Goal: Communication & Community: Ask a question

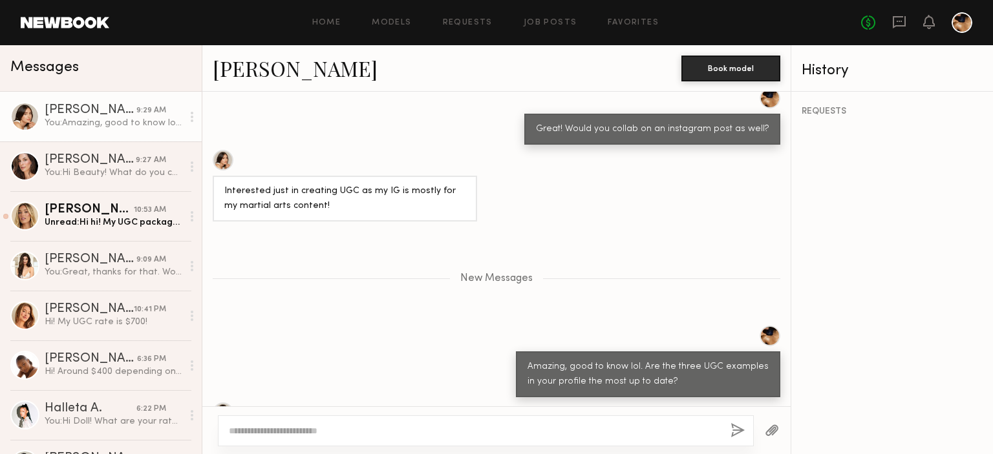
scroll to position [813, 0]
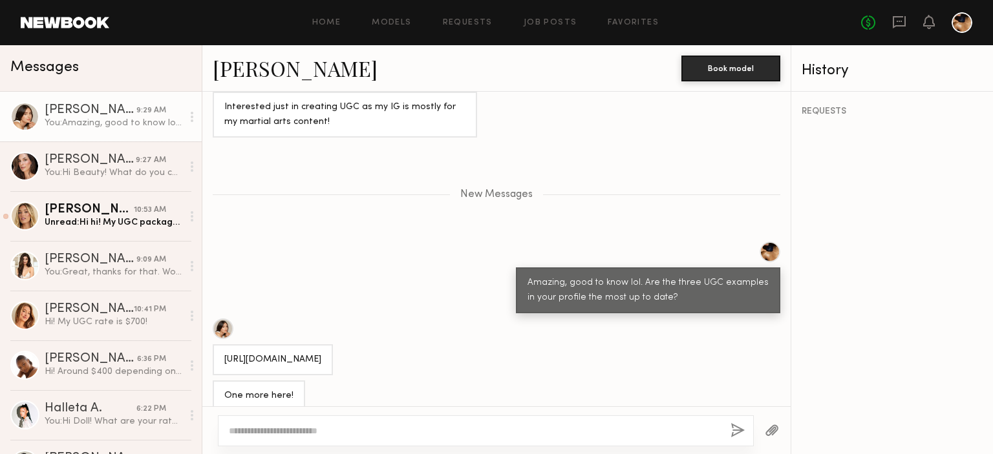
drag, startPoint x: 359, startPoint y: 344, endPoint x: 220, endPoint y: 334, distance: 139.3
click at [220, 344] on div "[URL][DOMAIN_NAME]" at bounding box center [273, 359] width 120 height 31
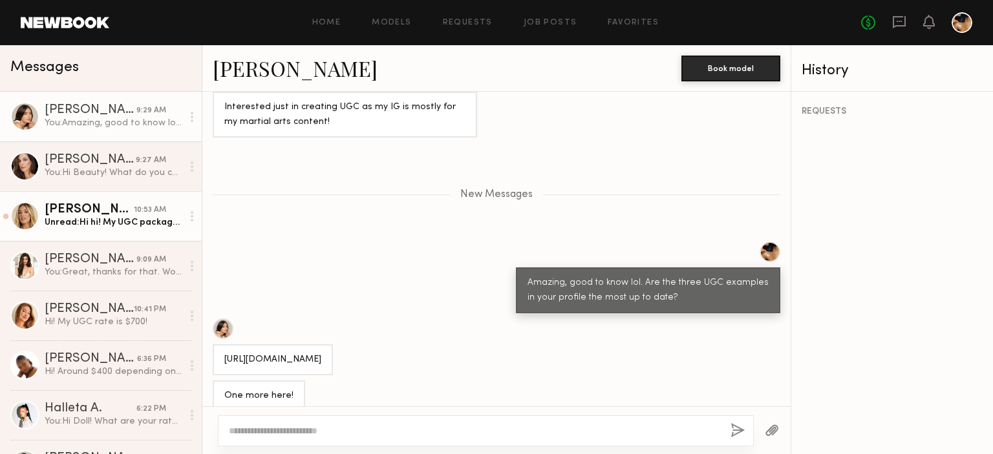
click at [106, 228] on div "Unread: Hi hi! My UGC packages typically start at $500 depending on script need…" at bounding box center [114, 222] width 138 height 12
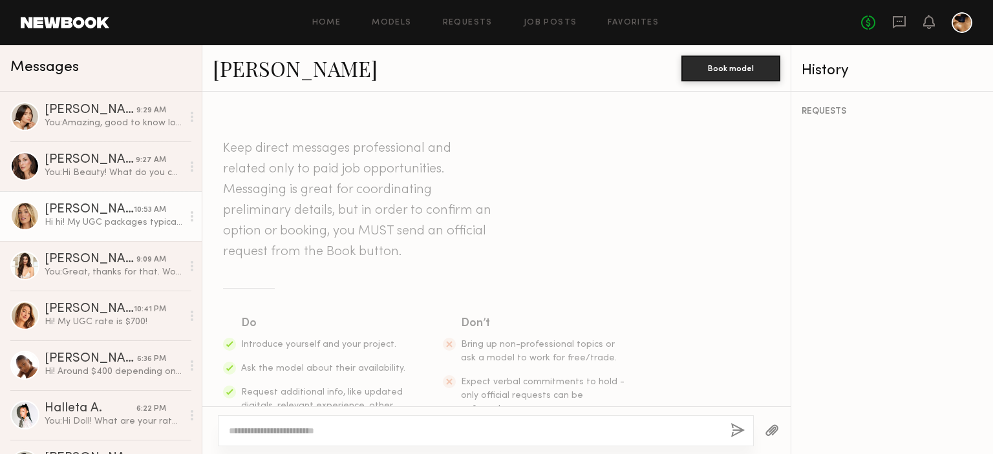
scroll to position [421, 0]
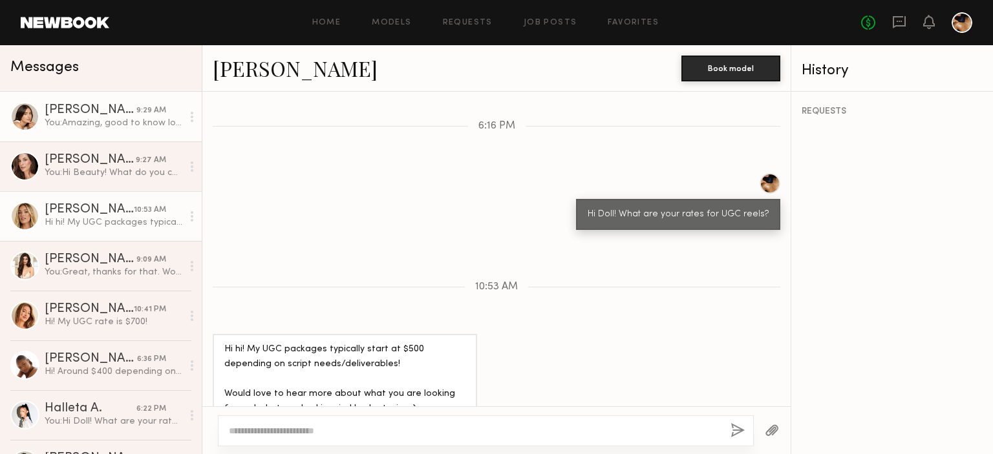
click at [78, 126] on div "You: Amazing, good to know lol. Are the three UGC examples in your profile the …" at bounding box center [114, 123] width 138 height 12
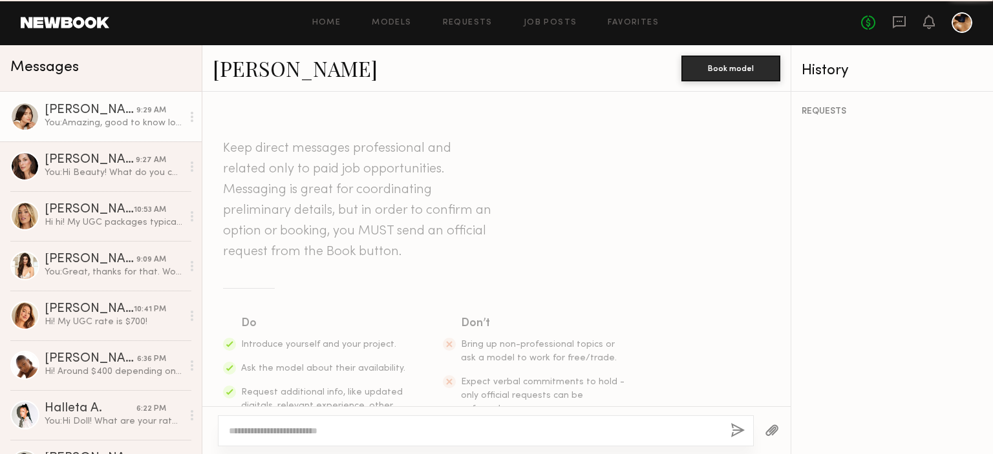
scroll to position [713, 0]
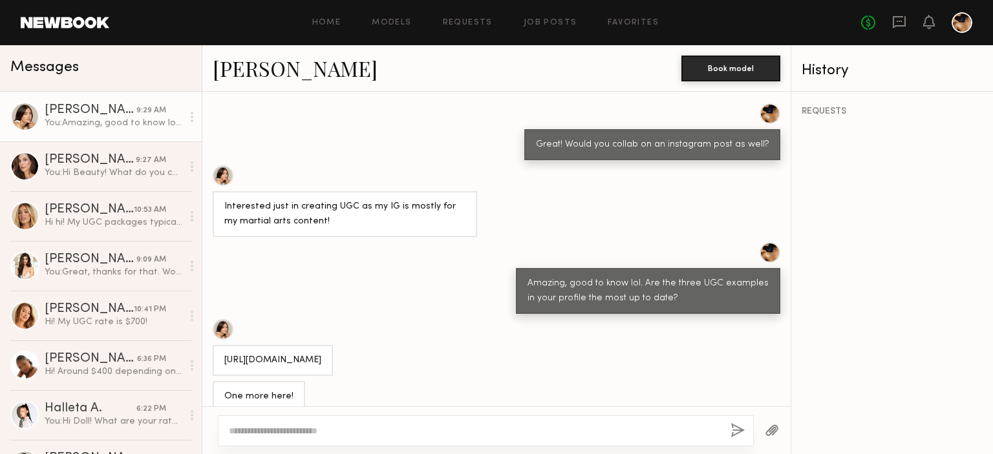
drag, startPoint x: 371, startPoint y: 348, endPoint x: 220, endPoint y: 333, distance: 152.0
click at [220, 345] on div "https://www.instagram.com/reel/DNi1UsKRvo2/?igsh=MTN1MHVuenhmbnJ3MA==" at bounding box center [273, 360] width 120 height 31
copy div "https://www.instagram.com/reel/DNi1UsKRvo2/?igsh=MTN1MHVuenhmbnJ3MA=="
click at [317, 432] on textarea at bounding box center [474, 431] width 491 height 13
type textarea "*"
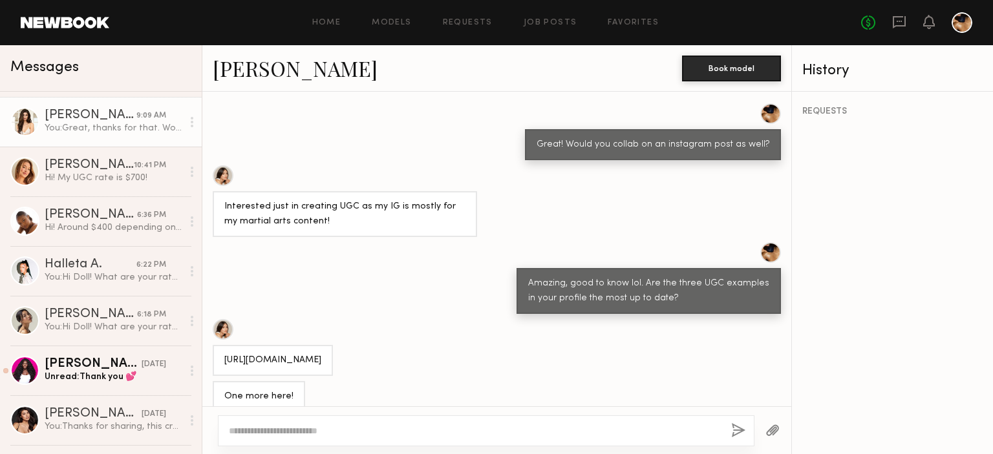
scroll to position [146, 0]
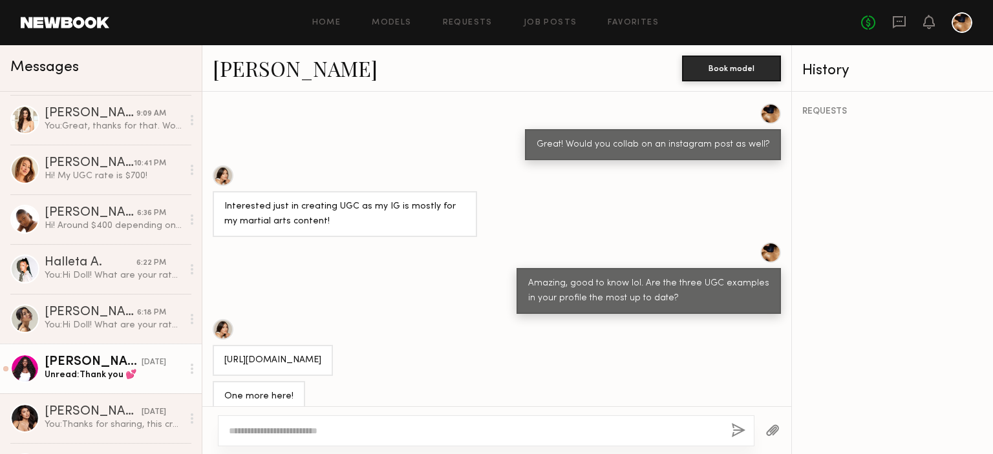
click at [51, 385] on link "Dora O. 09/08/2025 Unread: Thank you 💕" at bounding box center [101, 369] width 202 height 50
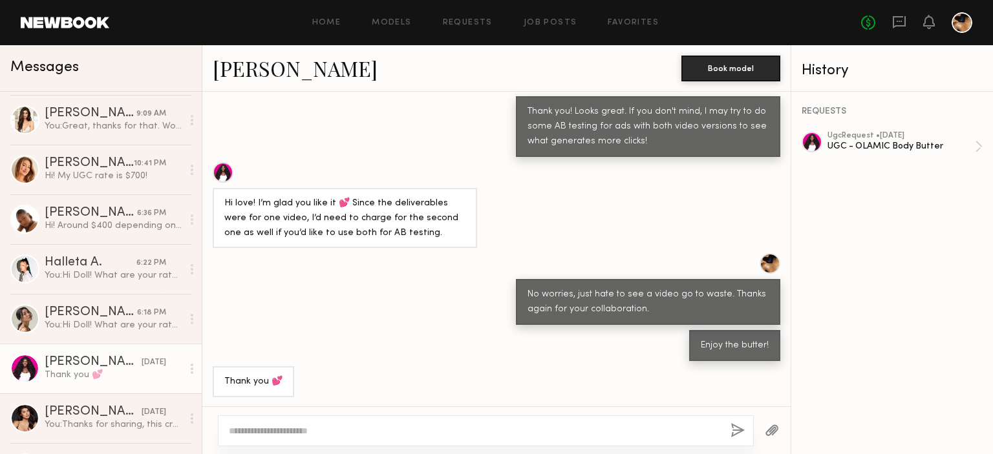
scroll to position [556, 0]
click at [891, 156] on div "ugc Request • 08/18/2025 UGC - OLAMIC Body Butter" at bounding box center [900, 147] width 147 height 30
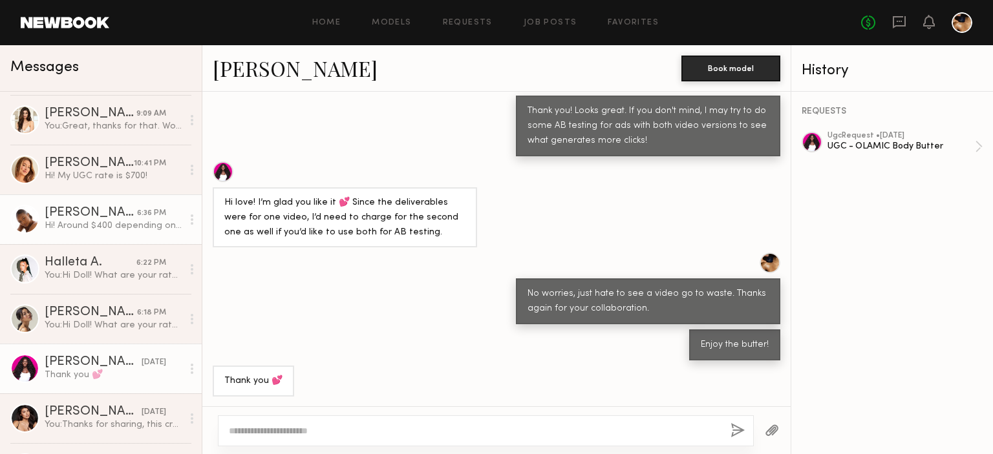
scroll to position [0, 0]
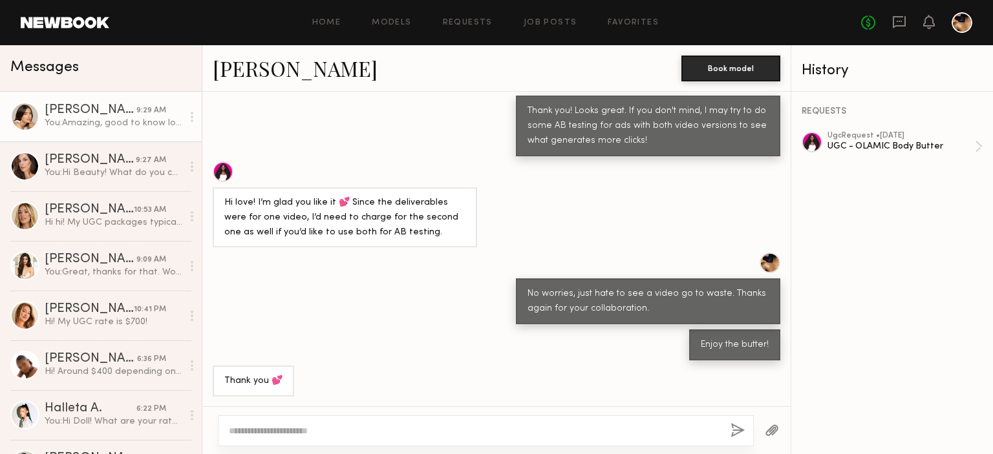
click at [107, 104] on div "Melanie R." at bounding box center [91, 110] width 92 height 13
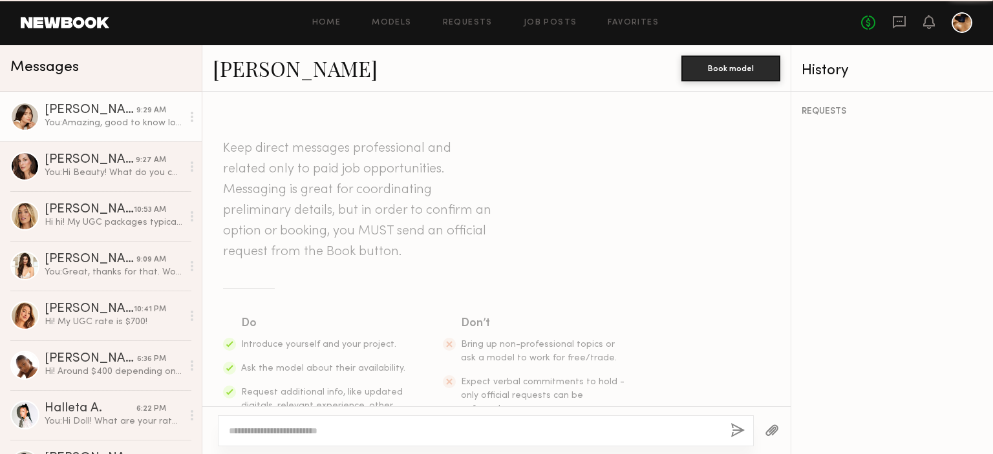
scroll to position [713, 0]
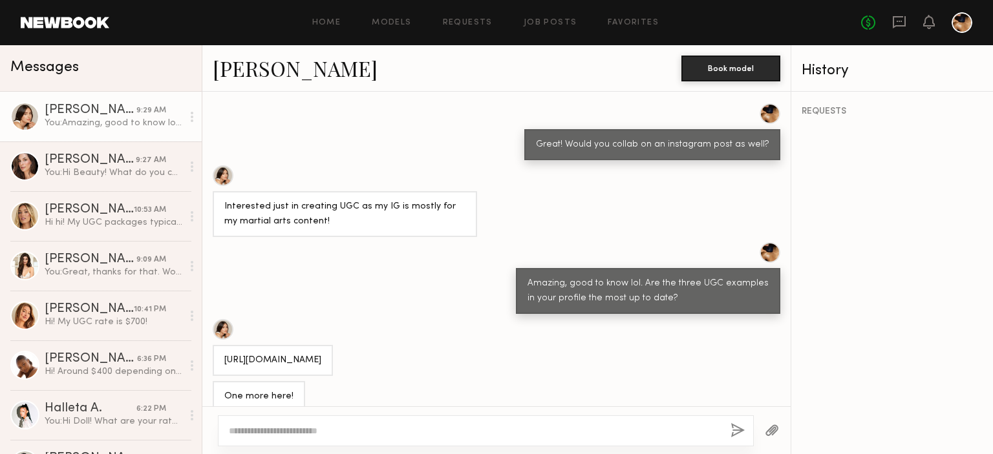
click at [770, 433] on button "button" at bounding box center [771, 431] width 14 height 16
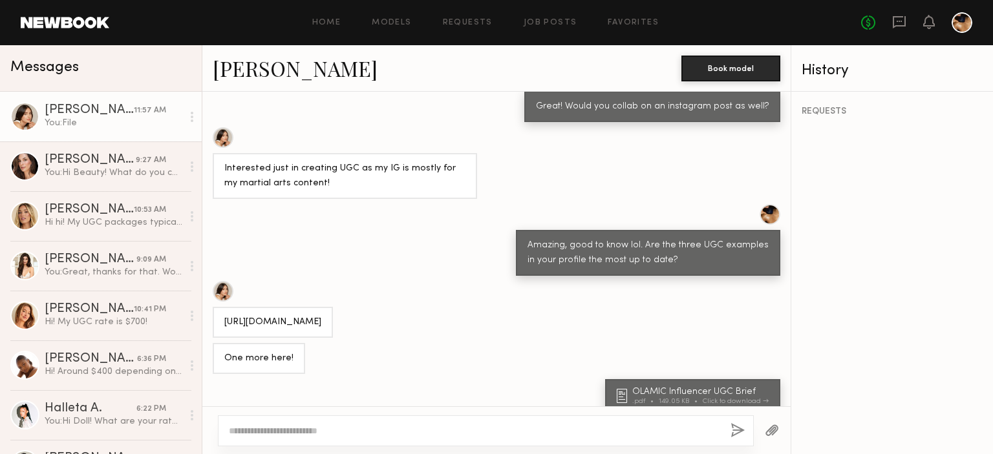
click at [338, 428] on textarea at bounding box center [474, 431] width 491 height 13
type textarea "**********"
click at [730, 432] on div "**********" at bounding box center [486, 431] width 536 height 31
click at [735, 432] on button "button" at bounding box center [738, 431] width 14 height 16
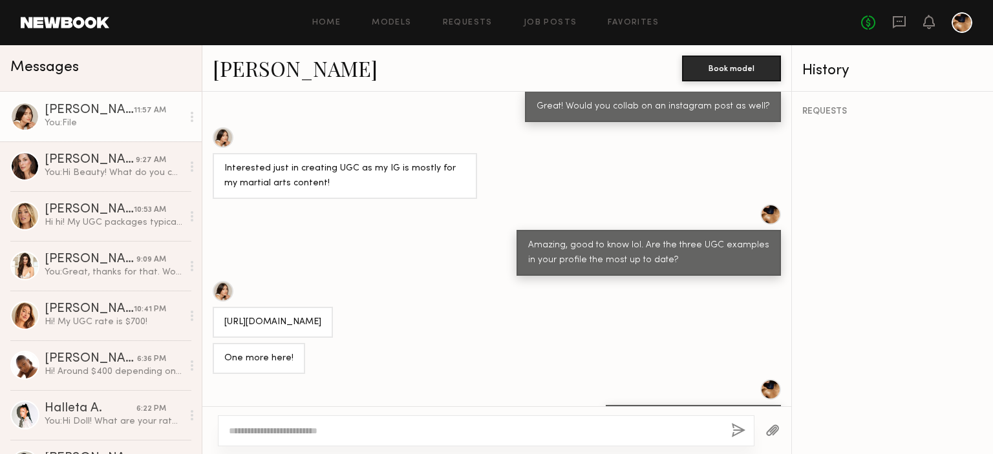
scroll to position [813, 0]
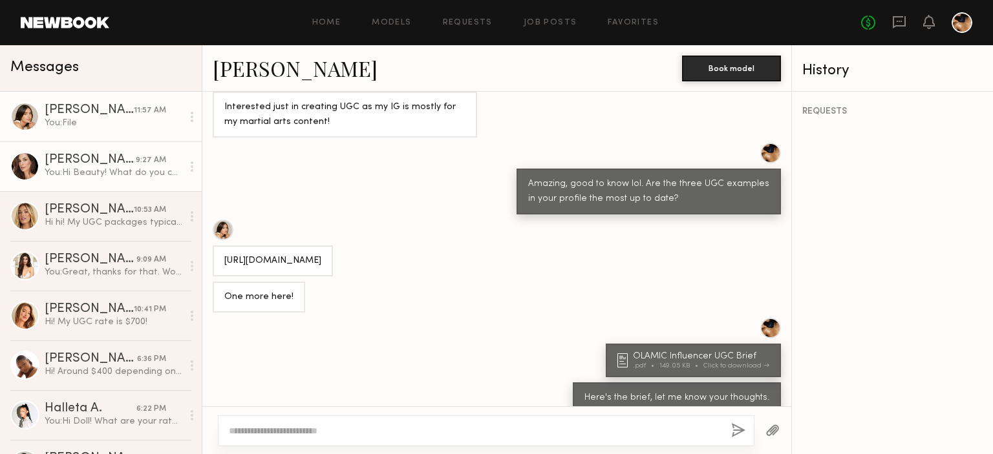
click at [101, 169] on div "You: Hi Beauty! What do you charge for UGC reels?" at bounding box center [114, 173] width 138 height 12
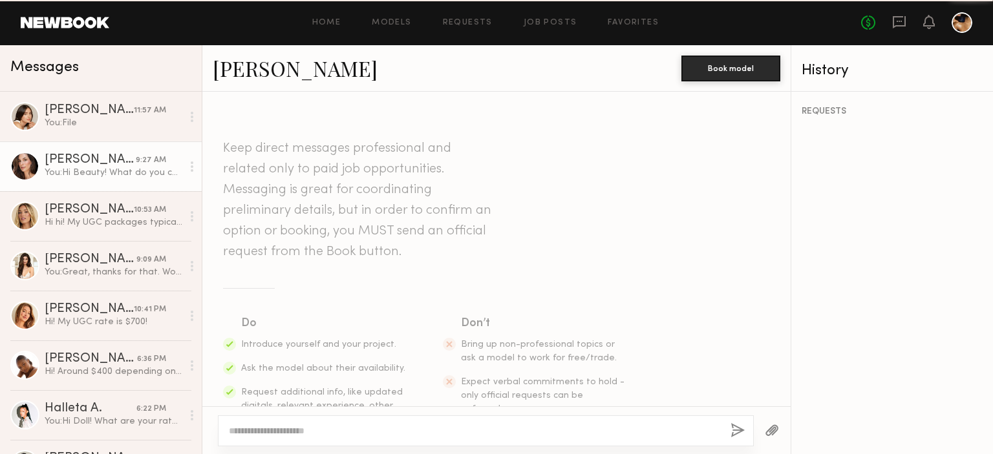
scroll to position [225, 0]
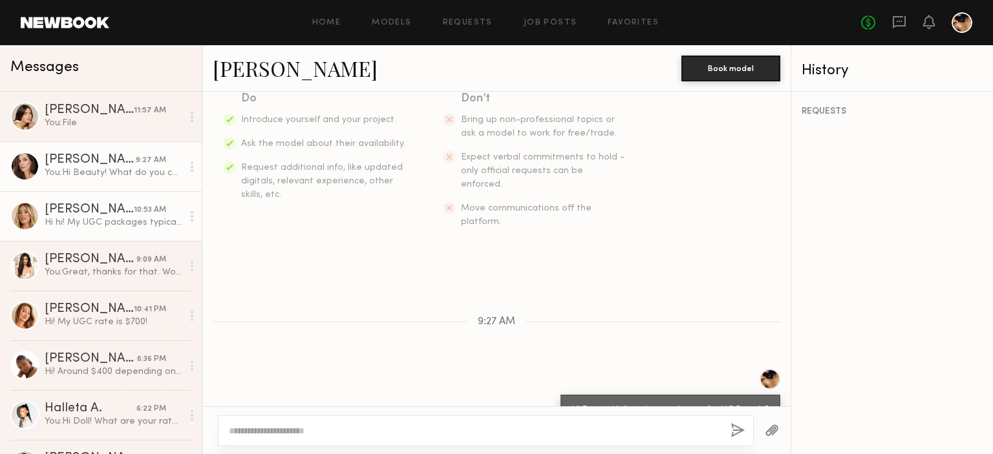
click at [78, 212] on div "Hailey M." at bounding box center [89, 210] width 89 height 13
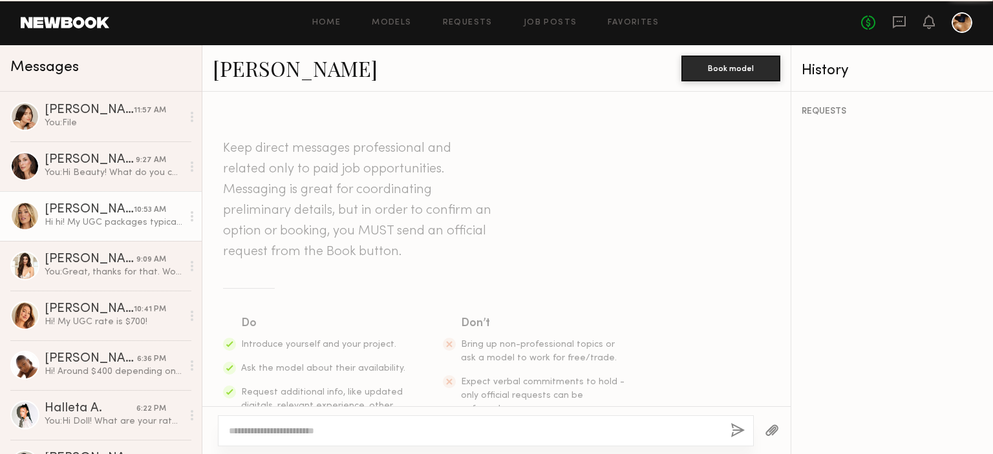
scroll to position [421, 0]
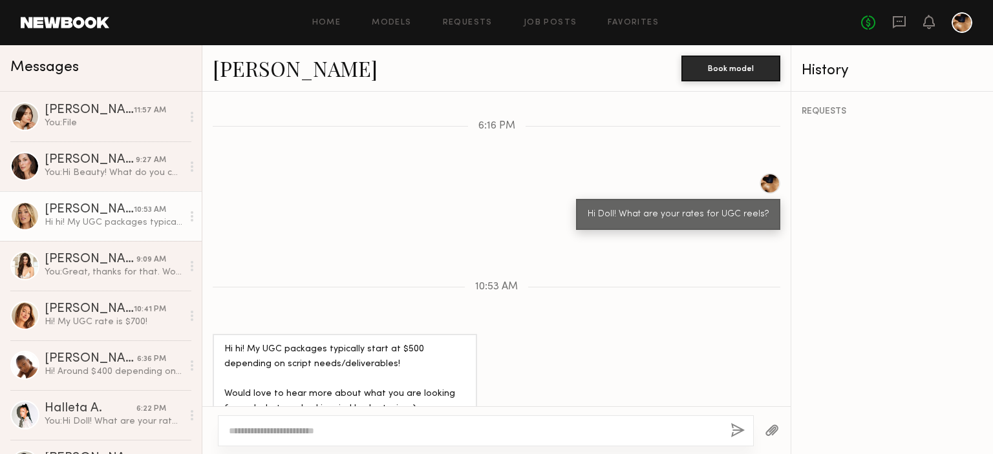
click at [306, 438] on div at bounding box center [486, 431] width 536 height 31
click at [292, 428] on textarea at bounding box center [474, 431] width 491 height 13
click at [426, 433] on textarea "**********" at bounding box center [475, 431] width 492 height 13
click at [512, 431] on textarea "**********" at bounding box center [475, 431] width 492 height 13
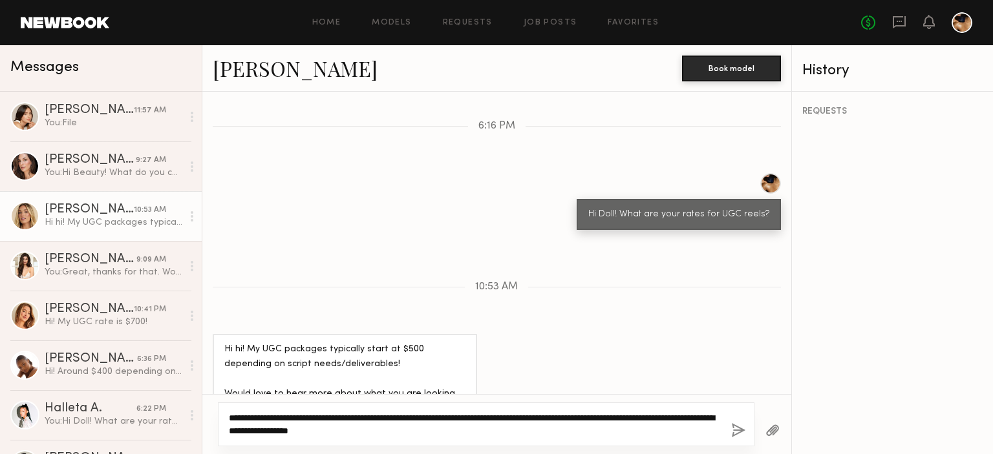
drag, startPoint x: 512, startPoint y: 431, endPoint x: 225, endPoint y: 418, distance: 287.2
click at [225, 418] on div "**********" at bounding box center [486, 425] width 536 height 44
type textarea "**********"
click at [739, 426] on button "button" at bounding box center [738, 431] width 14 height 16
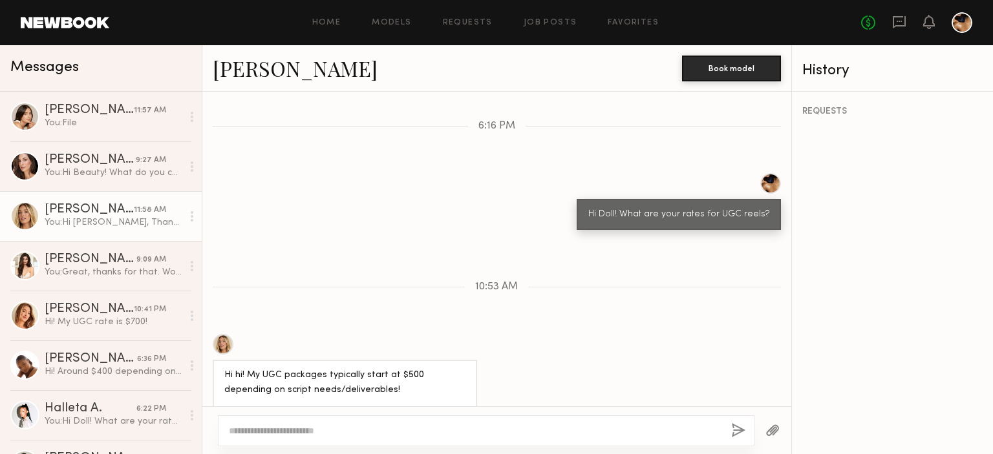
scroll to position [612, 0]
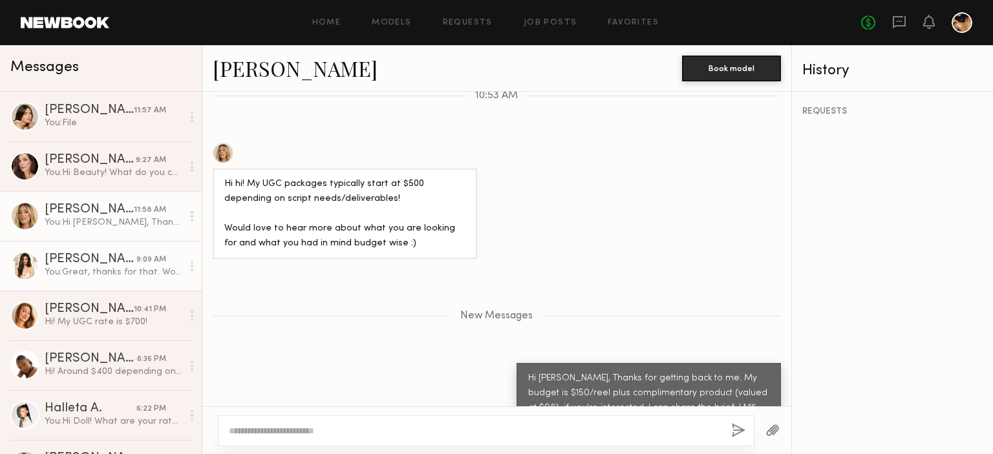
click at [95, 258] on div "Lilah F." at bounding box center [91, 259] width 92 height 13
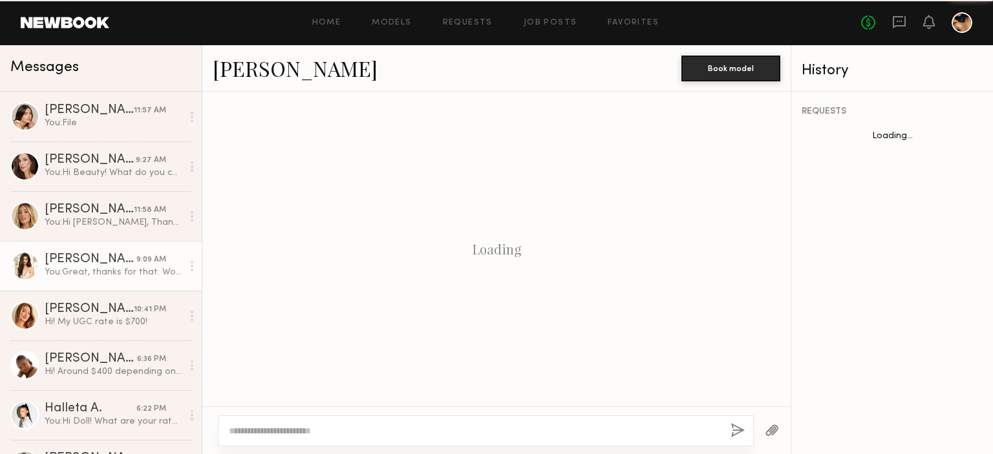
scroll to position [452, 0]
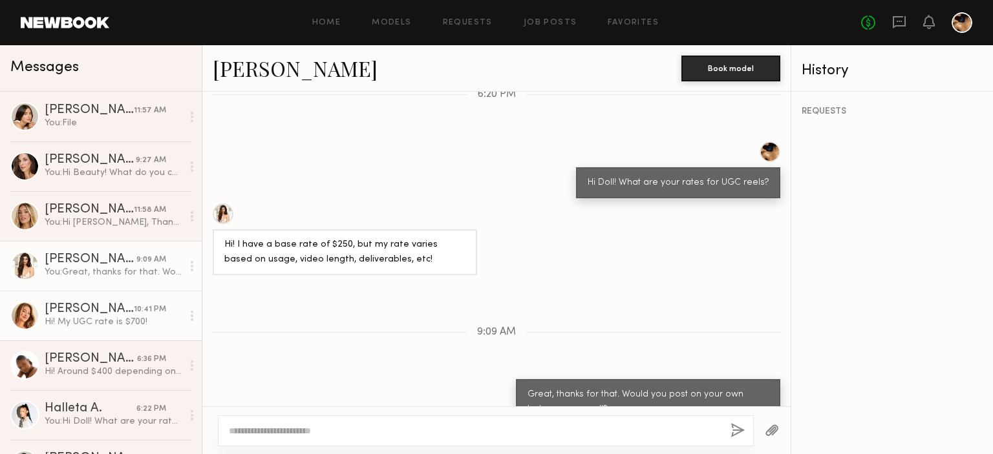
click at [81, 320] on div "Hi! My UGC rate is $700!" at bounding box center [114, 322] width 138 height 12
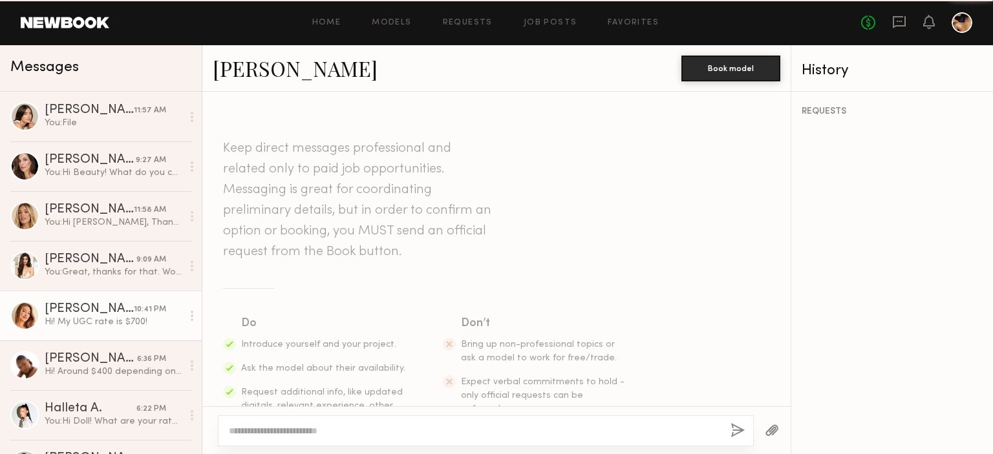
scroll to position [261, 0]
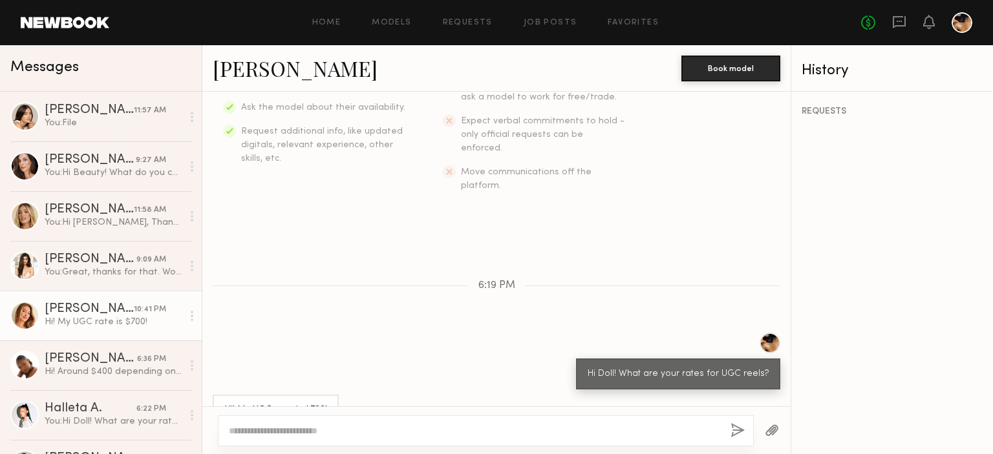
click at [266, 426] on textarea at bounding box center [474, 431] width 491 height 13
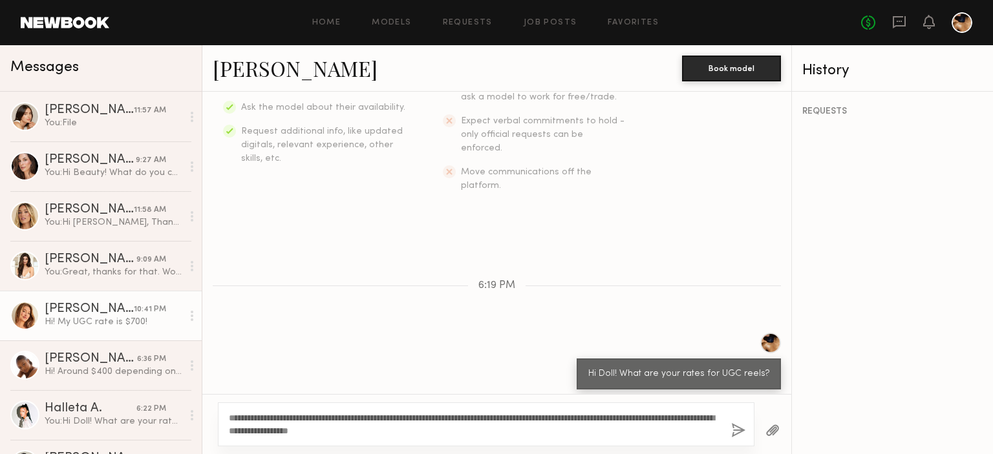
click at [264, 416] on textarea "**********" at bounding box center [475, 425] width 492 height 26
type textarea "**********"
click at [737, 425] on button "button" at bounding box center [738, 431] width 14 height 16
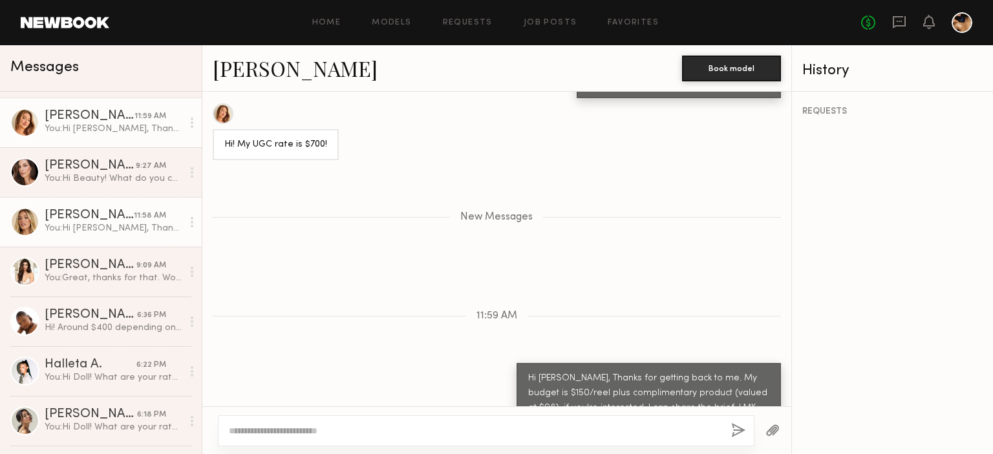
scroll to position [45, 0]
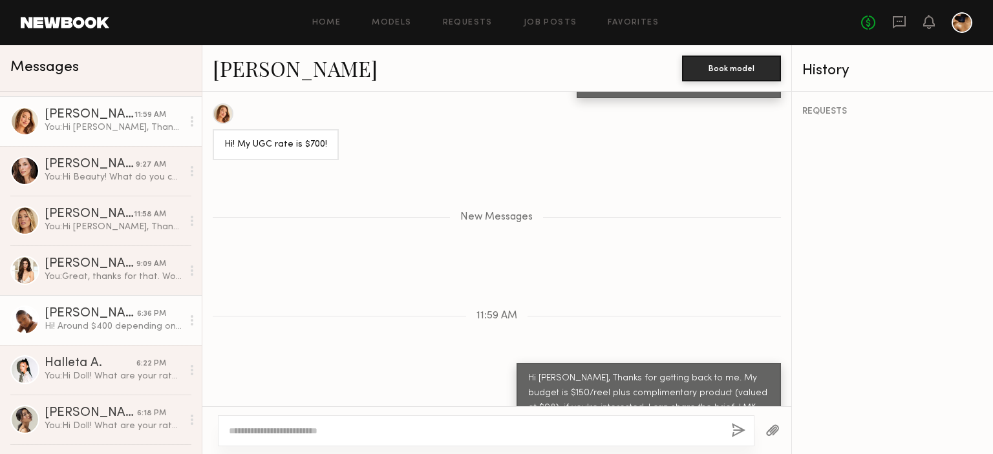
click at [101, 325] on div "Hi! Around $400 depending on the brief!" at bounding box center [114, 327] width 138 height 12
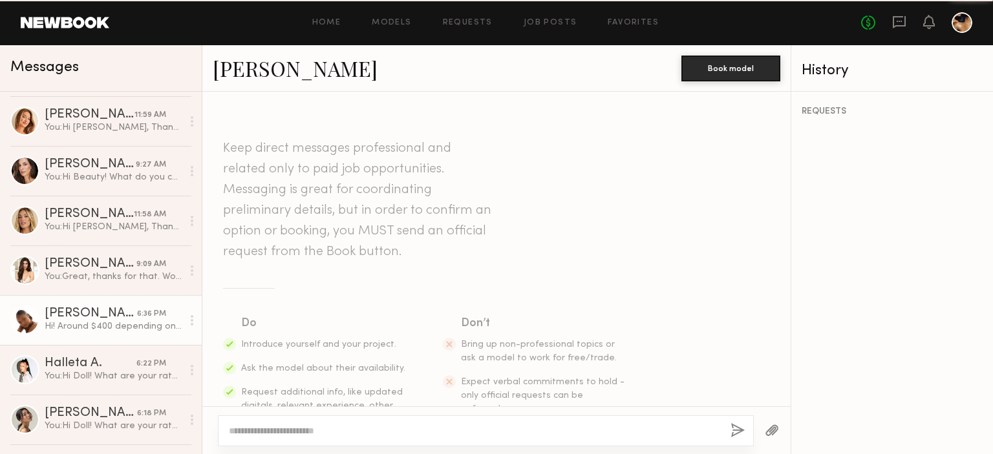
scroll to position [261, 0]
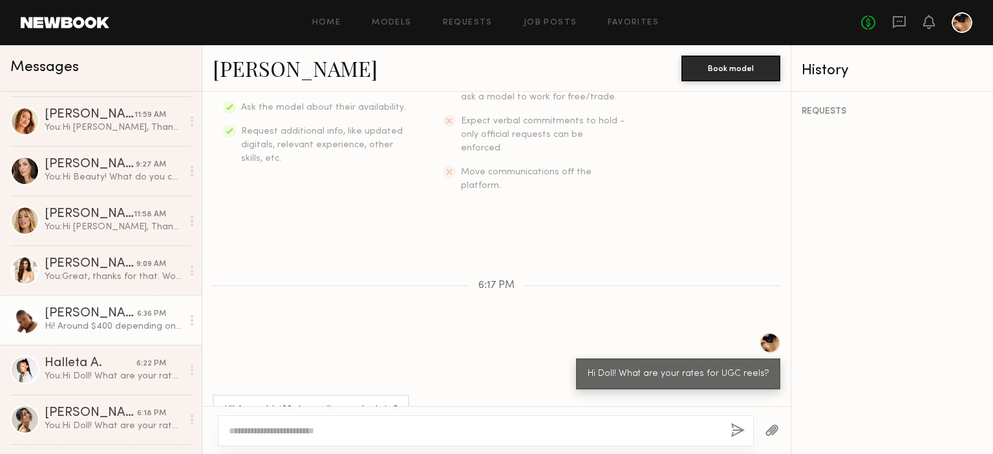
click at [271, 430] on textarea at bounding box center [474, 431] width 491 height 13
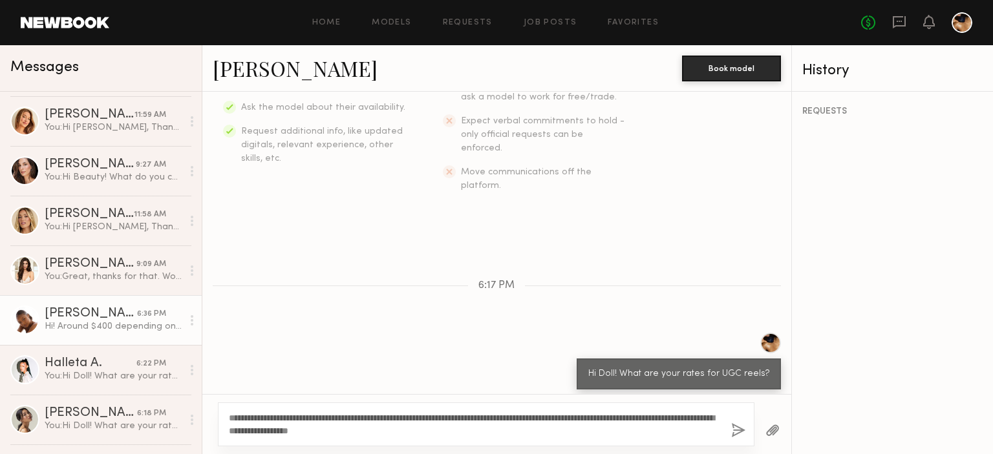
click at [261, 420] on textarea "**********" at bounding box center [475, 425] width 492 height 26
type textarea "**********"
click at [735, 428] on button "button" at bounding box center [738, 431] width 14 height 16
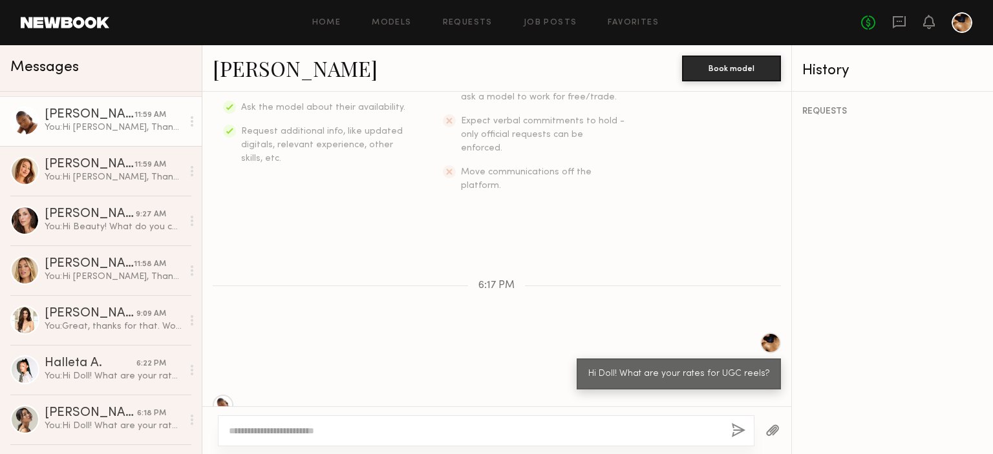
scroll to position [553, 0]
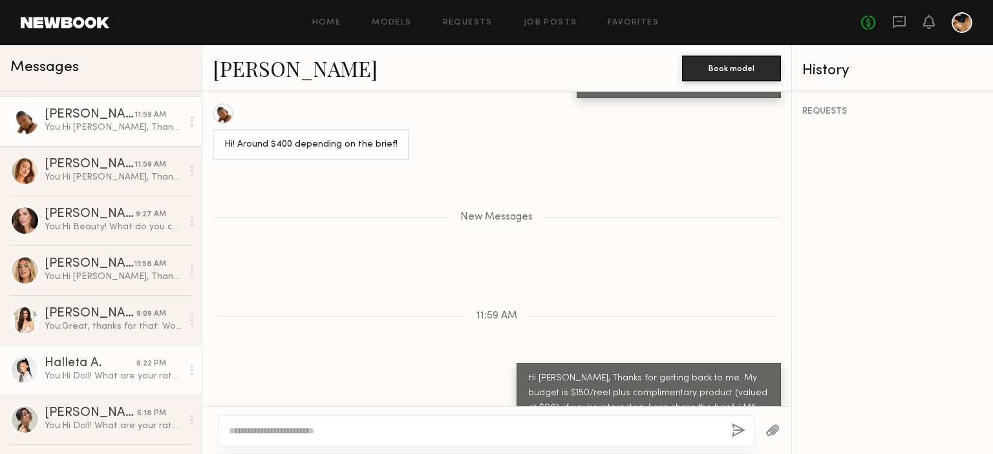
click at [107, 379] on div "You: Hi Doll! What are your rates for UGC reels?" at bounding box center [114, 376] width 138 height 12
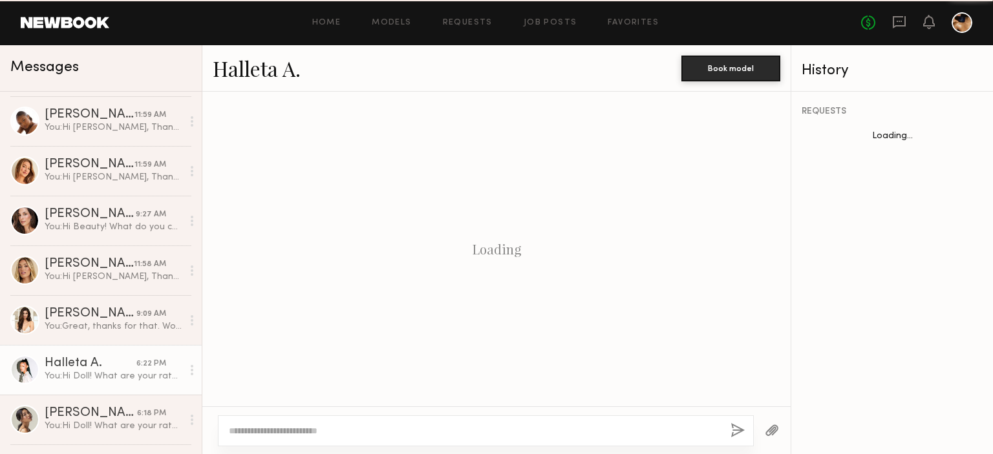
scroll to position [225, 0]
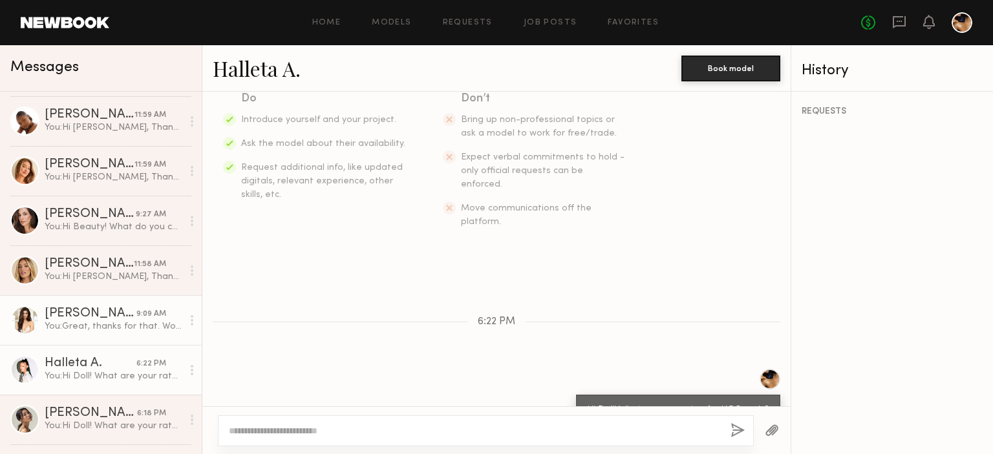
click at [111, 328] on div "You: Great, thanks for that. Would you post on your own Instagram as well?" at bounding box center [114, 327] width 138 height 12
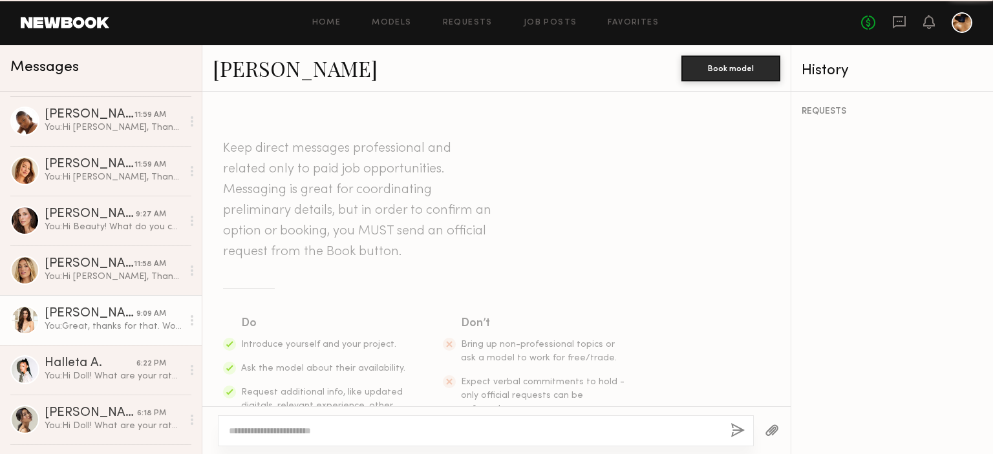
scroll to position [452, 0]
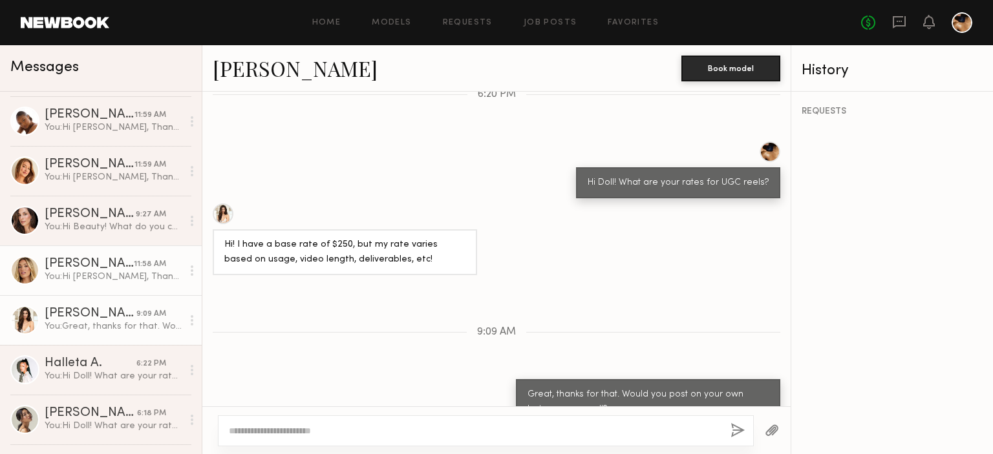
click at [95, 275] on div "You: Hi Hailey, Thanks for getting back to me. My budget is $150/reel plus comp…" at bounding box center [114, 277] width 138 height 12
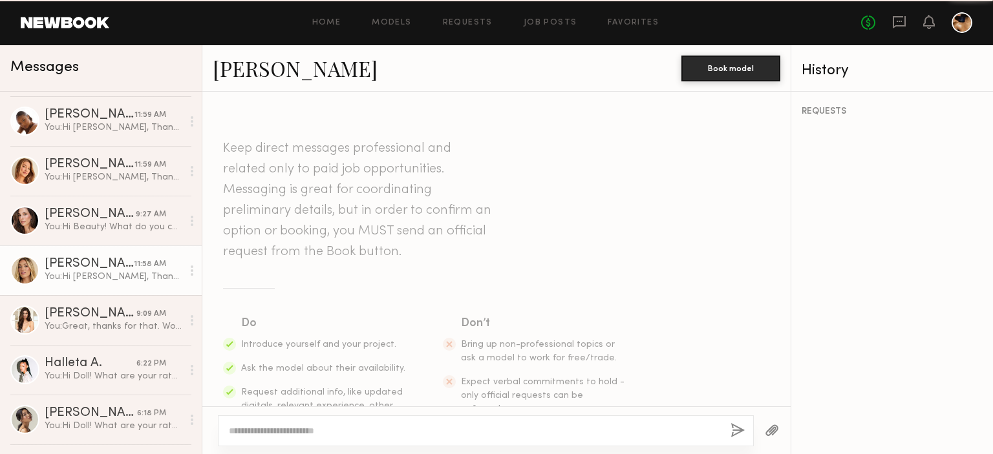
scroll to position [512, 0]
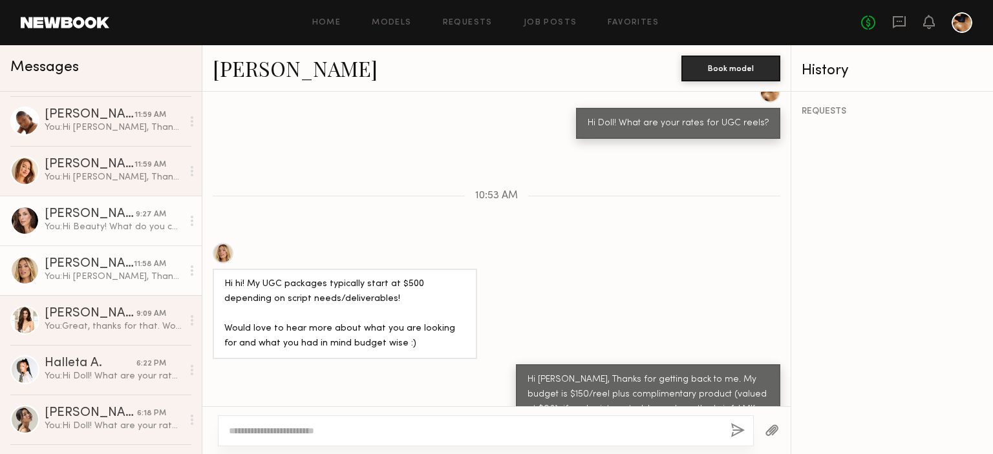
click at [93, 211] on div "Nia C." at bounding box center [90, 214] width 91 height 13
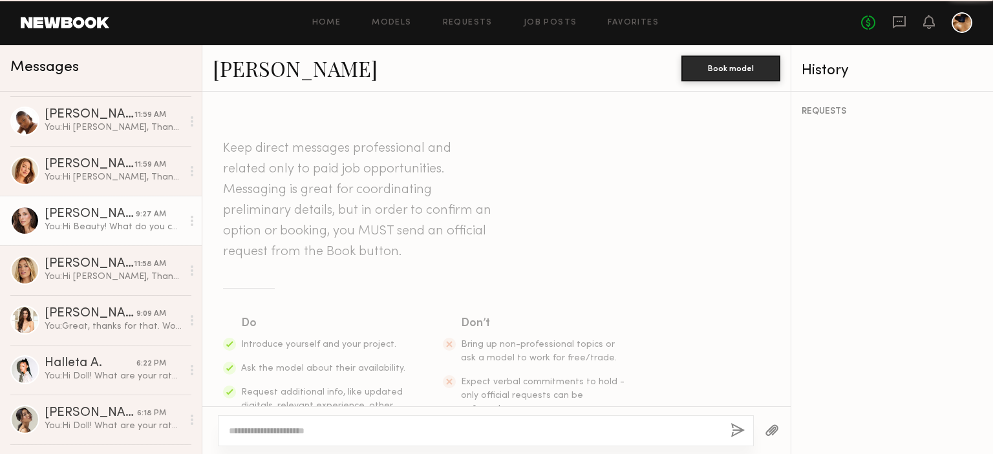
scroll to position [225, 0]
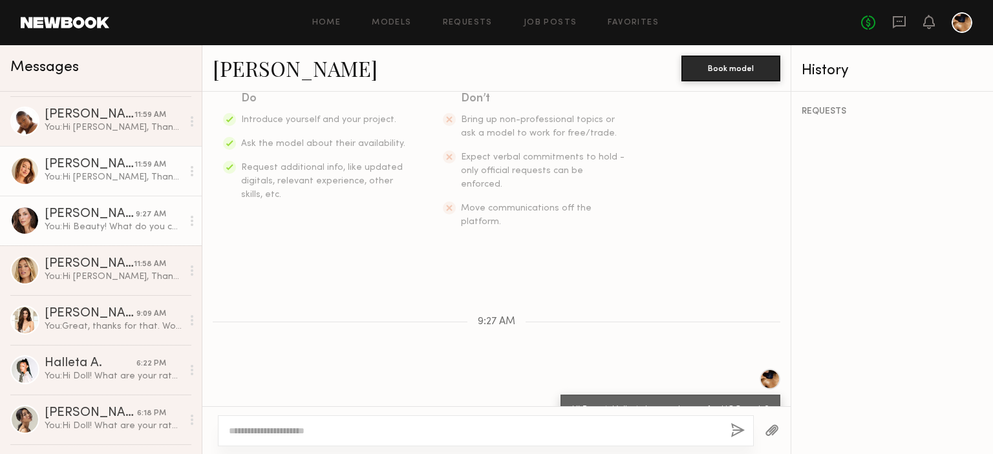
click at [94, 155] on link "Karissa Y. 11:59 AM You: Hi Karissa, Thanks for getting back to me. My budget i…" at bounding box center [101, 171] width 202 height 50
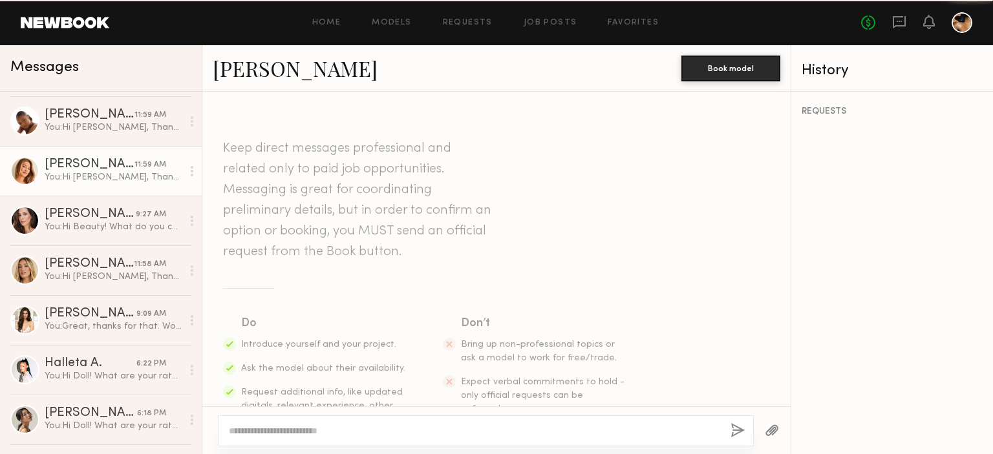
scroll to position [452, 0]
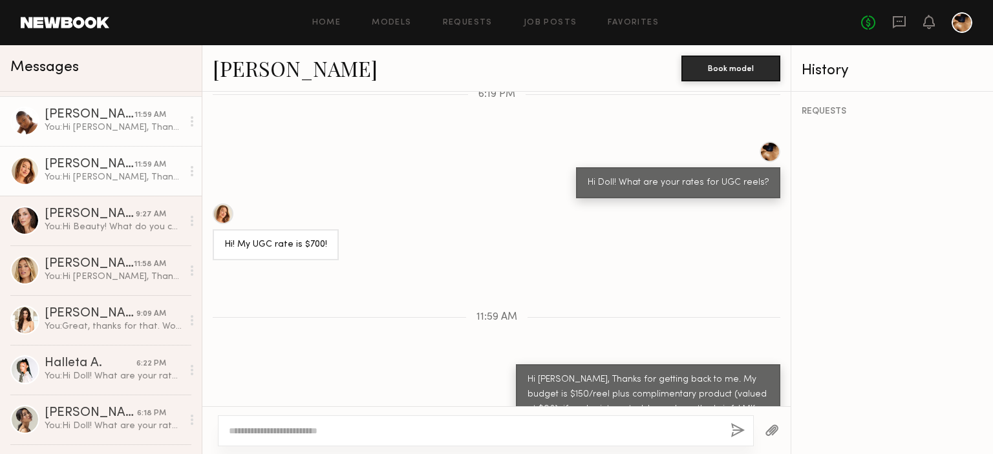
click at [94, 120] on div "Ashley W." at bounding box center [90, 115] width 90 height 13
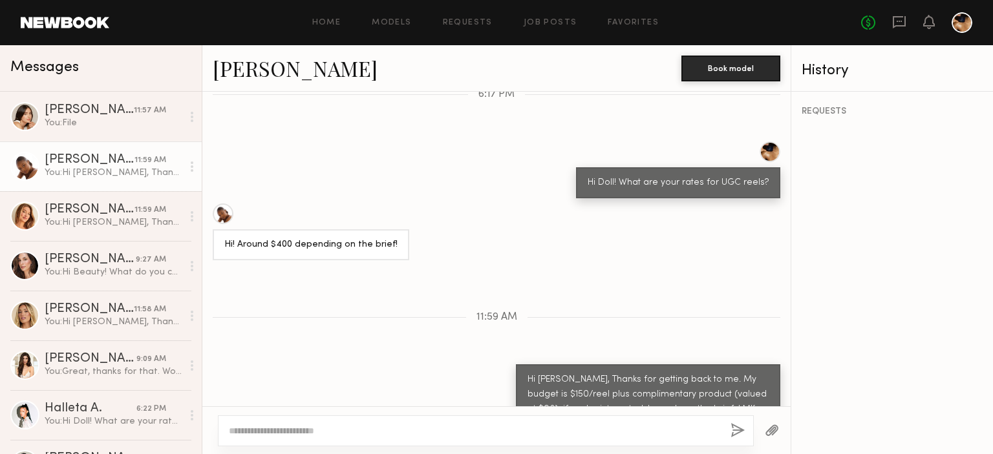
click at [94, 120] on div "You: File" at bounding box center [114, 123] width 138 height 12
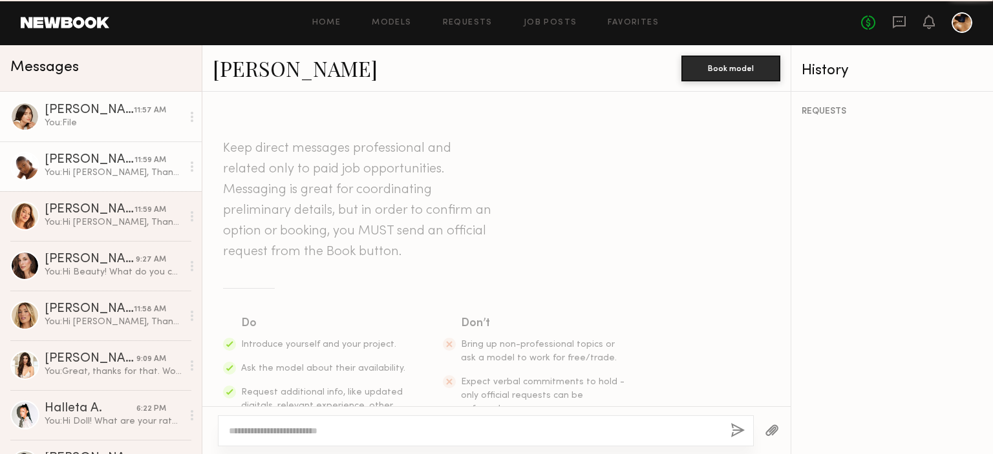
scroll to position [813, 0]
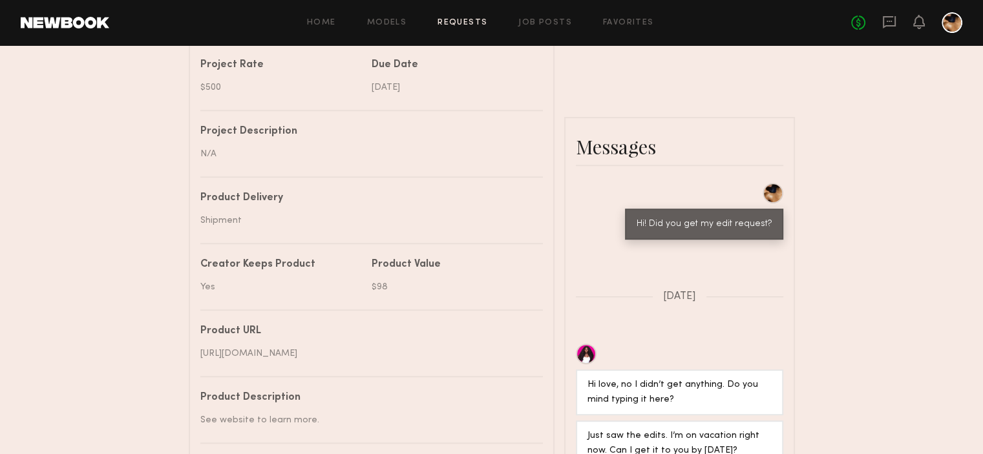
scroll to position [1545, 0]
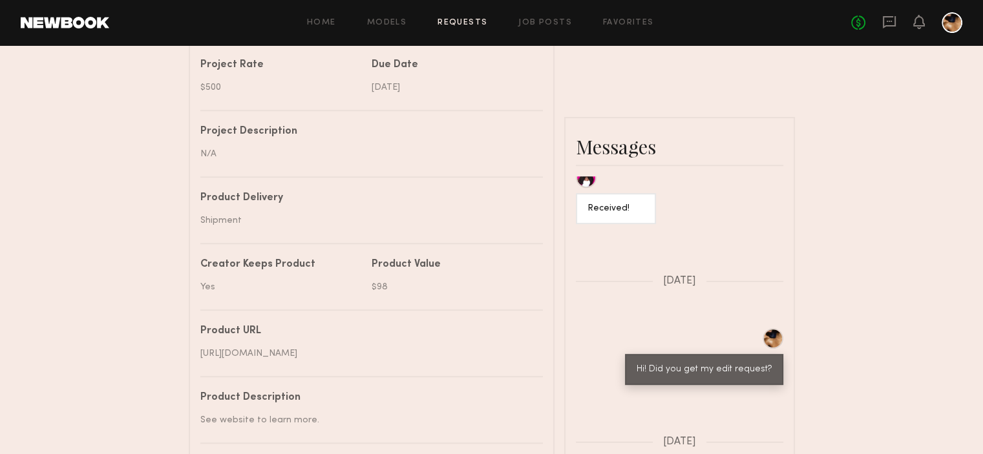
drag, startPoint x: 633, startPoint y: 325, endPoint x: 864, endPoint y: 334, distance: 230.9
click at [864, 334] on div "Send request Model response Review content UGC Booking Request [PERSON_NAME] De…" at bounding box center [491, 103] width 983 height 1118
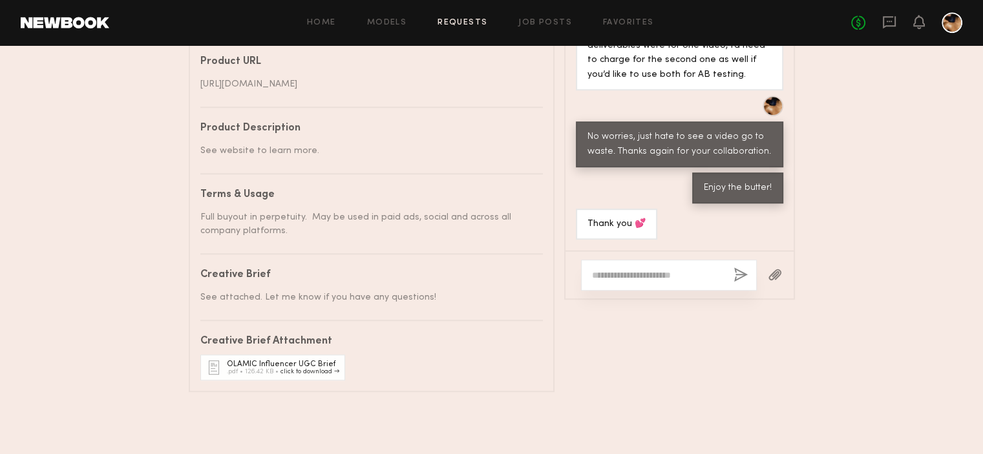
scroll to position [810, 0]
